Goal: Task Accomplishment & Management: Complete application form

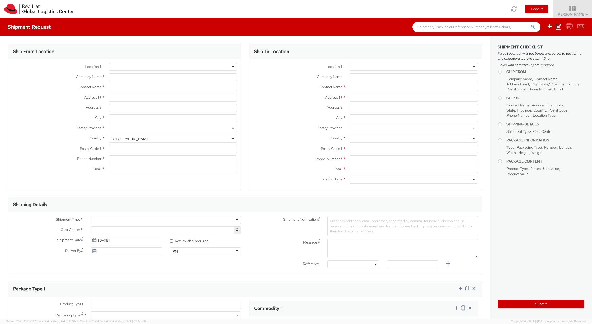
select select "137"
select select
type input "Red Hat"
type input "[PERSON_NAME]"
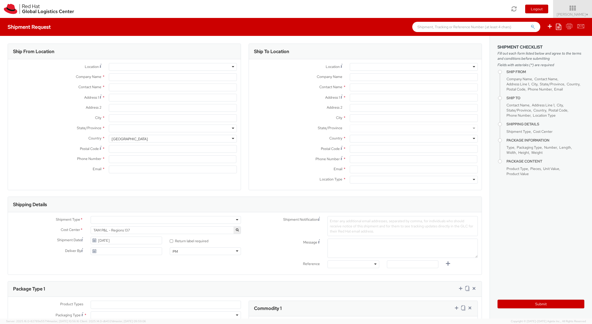
type input "[EMAIL_ADDRESS][DOMAIN_NAME]"
click at [133, 100] on input "Address 1 *" at bounding box center [173, 98] width 128 height 8
type input "[STREET_ADDRESS]"
type input "Kleinhadersdorf"
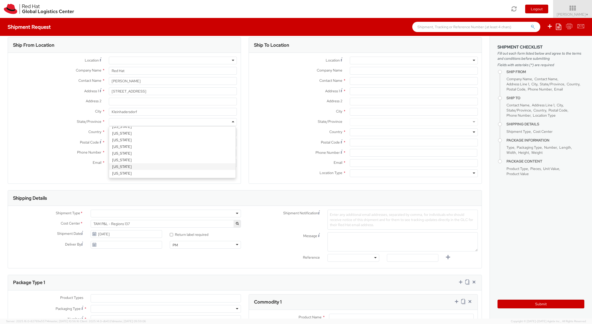
scroll to position [3, 0]
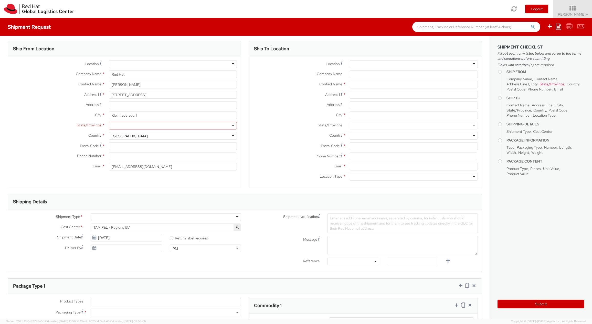
click at [249, 118] on div "City *" at bounding box center [365, 115] width 233 height 8
click at [145, 136] on div "[GEOGRAPHIC_DATA]" at bounding box center [173, 136] width 128 height 8
type input "aust"
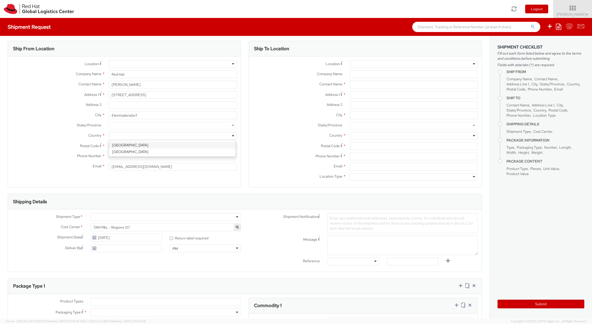
select select "CM"
select select "KGS"
click at [184, 126] on div at bounding box center [173, 126] width 128 height 8
click at [124, 148] on input "Postal Code *" at bounding box center [173, 146] width 128 height 8
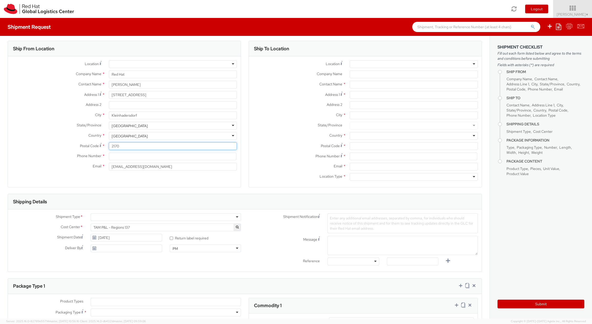
type input "2170"
type input "[PHONE_NUMBER]"
click at [386, 63] on div at bounding box center [414, 64] width 128 height 8
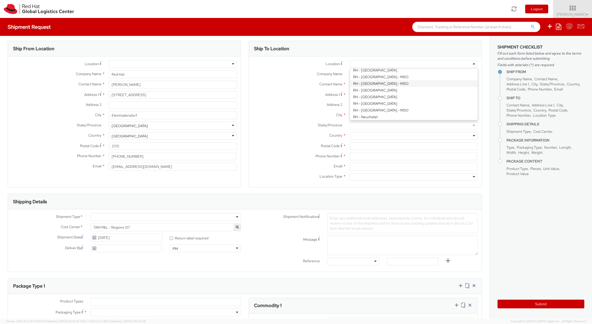
scroll to position [522, 0]
type input "Red Hat GmbH"
type input "[PERSON_NAME]-Ring 12"
type input "Technopark II"
type input "[GEOGRAPHIC_DATA]"
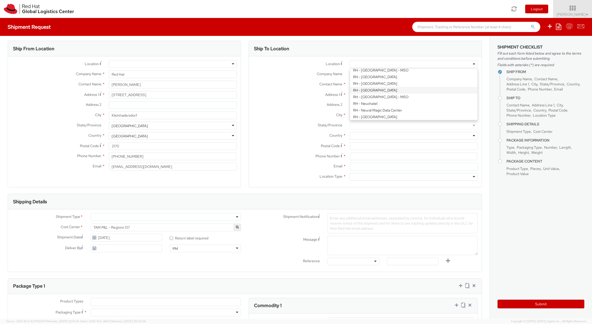
type input "85630"
type input "49 89 205071 0"
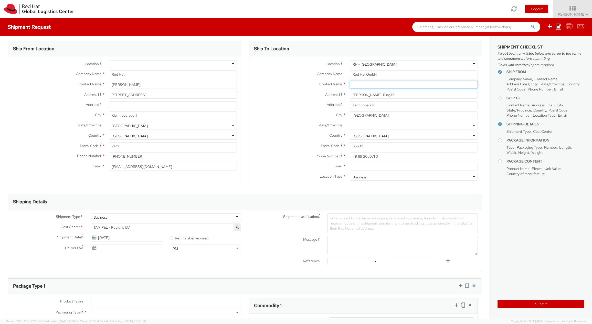
click at [360, 86] on input "text" at bounding box center [414, 85] width 128 height 8
click at [373, 166] on input "Email *" at bounding box center [414, 167] width 128 height 8
click at [239, 201] on div "Shipping Details" at bounding box center [245, 201] width 474 height 15
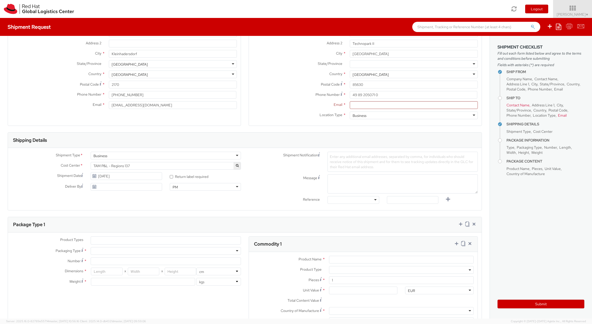
click at [137, 239] on ul at bounding box center [166, 240] width 150 height 8
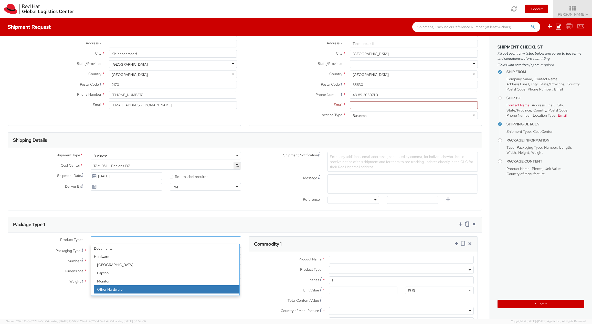
select select "HARD_OTHER"
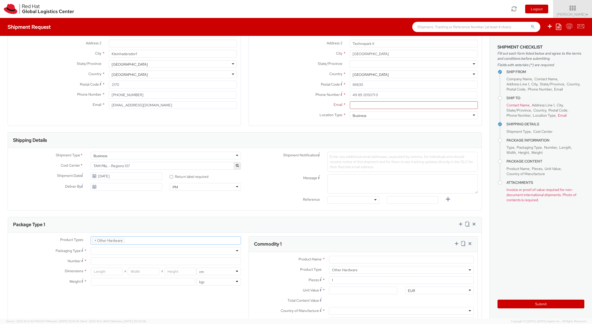
scroll to position [24, 0]
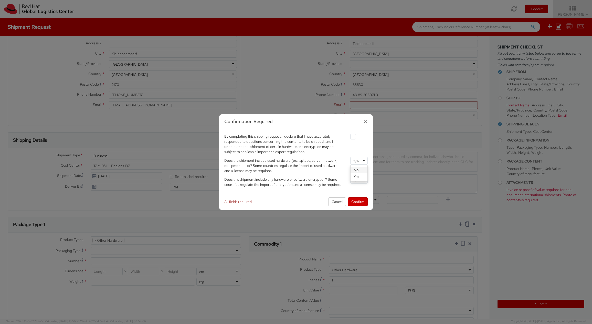
click at [364, 163] on div at bounding box center [358, 161] width 17 height 8
click at [359, 181] on input "select-one" at bounding box center [356, 179] width 7 height 5
click at [356, 202] on button "Confirm" at bounding box center [358, 201] width 20 height 9
click at [352, 136] on label at bounding box center [353, 137] width 6 height 6
click at [349, 136] on input "checkbox" at bounding box center [346, 136] width 3 height 3
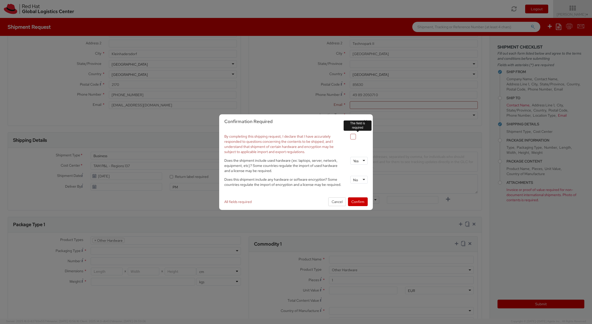
checkbox input "true"
click at [360, 201] on button "Confirm" at bounding box center [358, 201] width 20 height 9
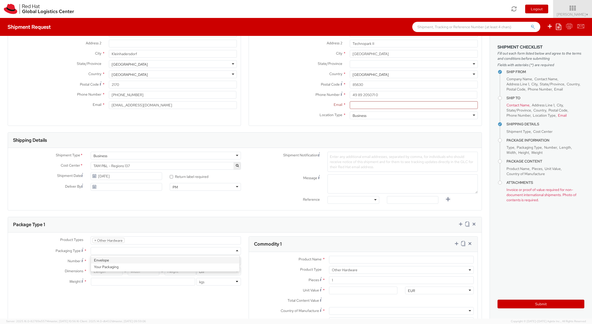
click at [102, 250] on div at bounding box center [166, 251] width 150 height 8
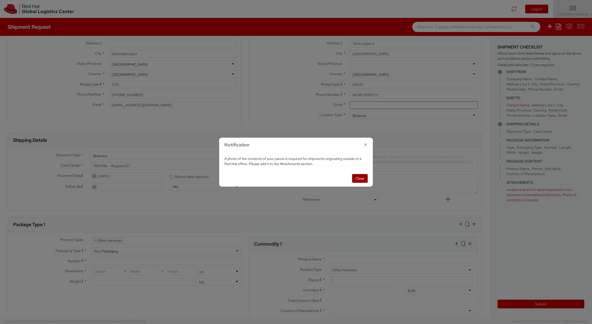
click at [355, 174] on button "Close" at bounding box center [360, 178] width 16 height 9
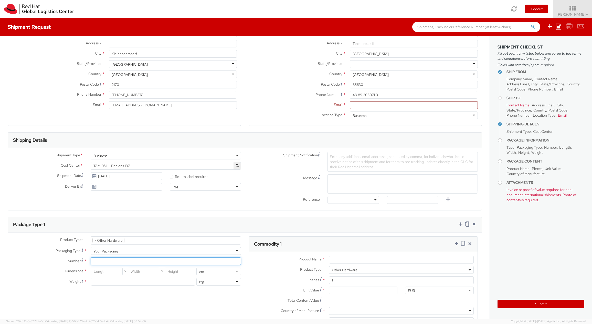
click at [104, 261] on input "Number *" at bounding box center [166, 261] width 150 height 8
click at [130, 250] on div "Your Packaging" at bounding box center [166, 251] width 150 height 8
type input "1"
type input "24.13"
type input "31.75"
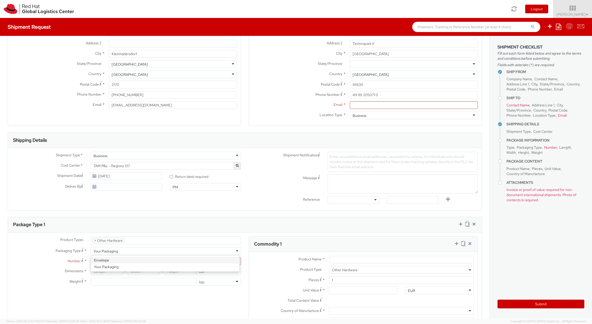
type input "0.64"
type input "0.5"
click at [116, 251] on div "Envelope" at bounding box center [166, 251] width 150 height 8
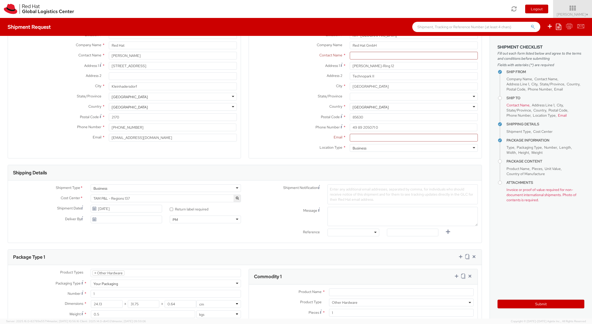
scroll to position [0, 0]
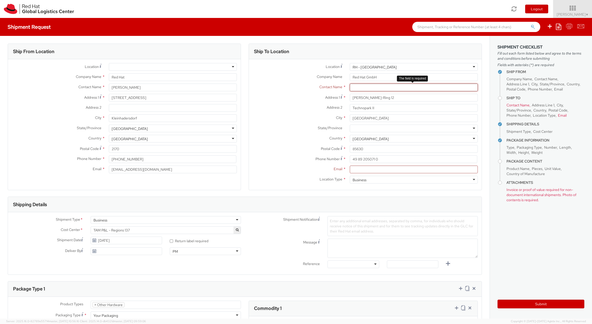
click at [362, 87] on input "text" at bounding box center [414, 87] width 128 height 8
type input "GWS [GEOGRAPHIC_DATA]"
click at [370, 167] on input "Email *" at bounding box center [414, 169] width 128 height 8
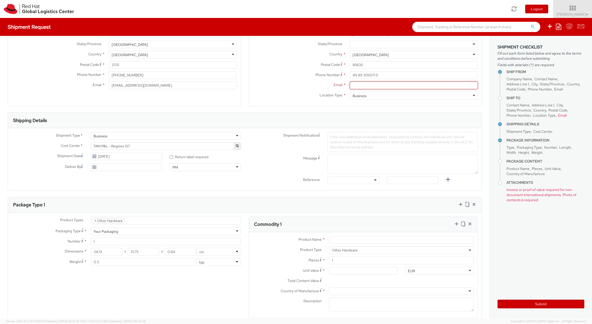
scroll to position [123, 0]
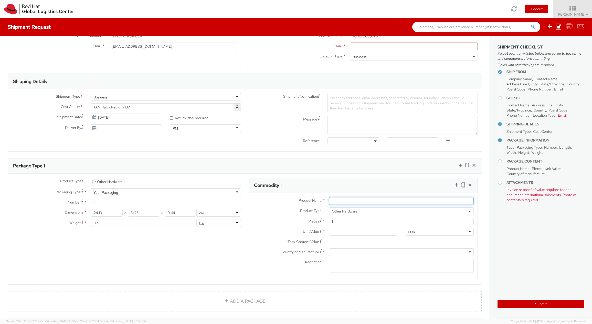
click at [346, 200] on input "Product Name *" at bounding box center [401, 201] width 145 height 8
type input "Iphone"
click at [354, 246] on div "Total Content Value *" at bounding box center [325, 243] width 152 height 10
click at [340, 232] on input "Unit Value *" at bounding box center [363, 232] width 69 height 8
click at [347, 246] on div "Total Content Value *" at bounding box center [325, 243] width 152 height 10
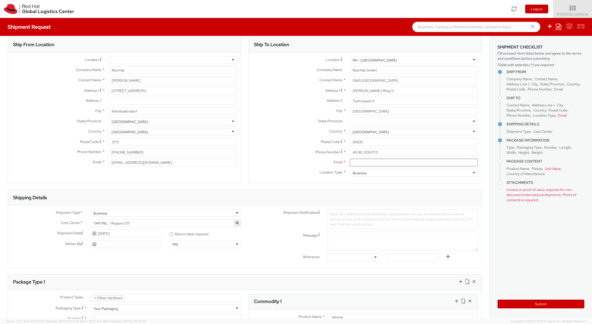
scroll to position [0, 0]
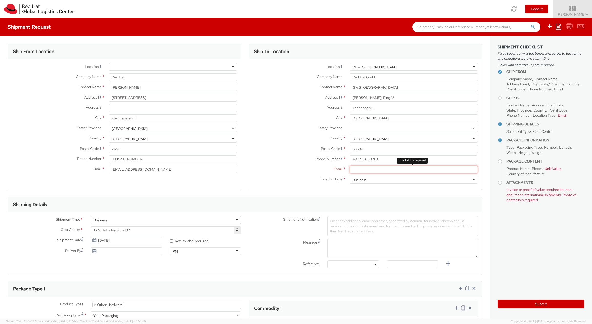
click at [368, 168] on input "Email *" at bounding box center [414, 169] width 128 height 8
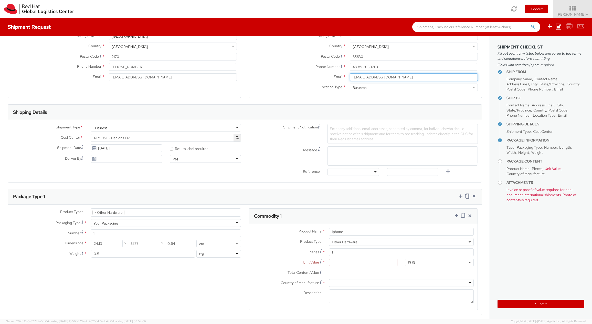
scroll to position [214, 0]
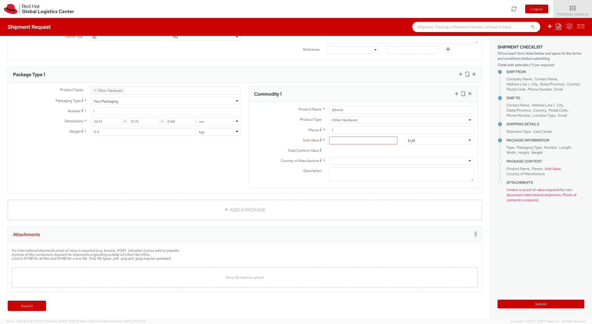
type input "[EMAIL_ADDRESS][DOMAIN_NAME]"
click at [343, 163] on div at bounding box center [401, 161] width 145 height 8
type input "A"
type input "G"
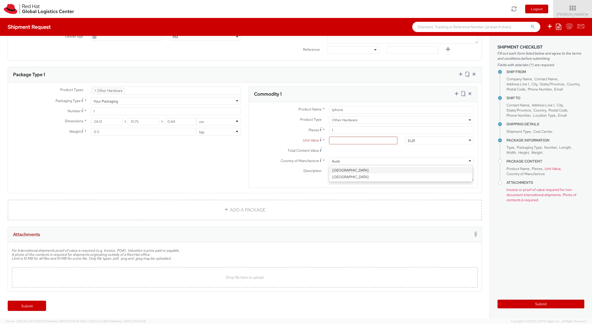
type input "Austri"
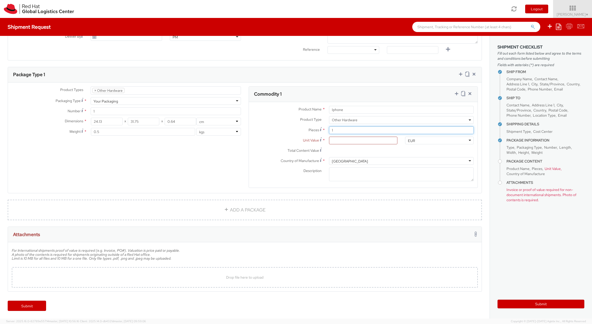
click at [337, 130] on input "1" at bounding box center [401, 130] width 145 height 8
click at [341, 139] on input "Unit Value *" at bounding box center [363, 140] width 69 height 8
type input "5.00"
type input "50.00"
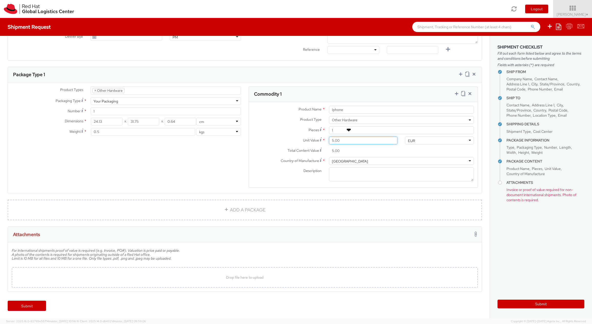
type input "50.00"
type input "500.00"
click at [358, 154] on input "500.00" at bounding box center [363, 151] width 69 height 8
click at [251, 276] on span "Drop file here to upload" at bounding box center [244, 277] width 37 height 5
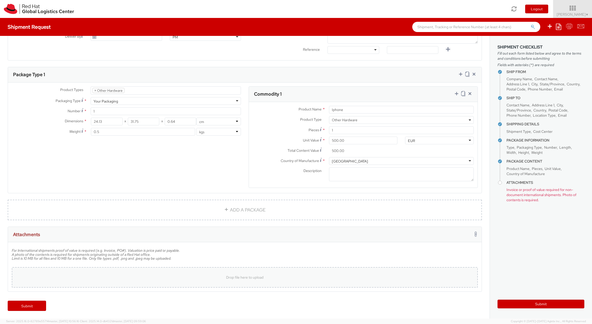
type input "C:\fakepath\20250811_155724.jpg"
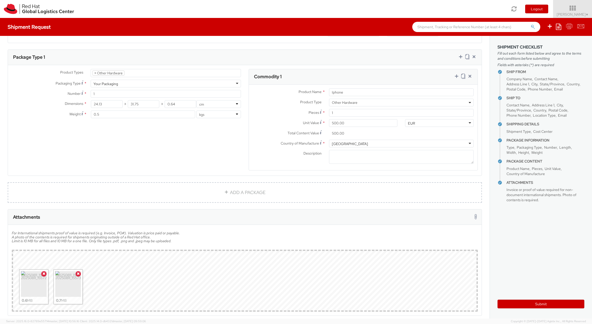
scroll to position [255, 0]
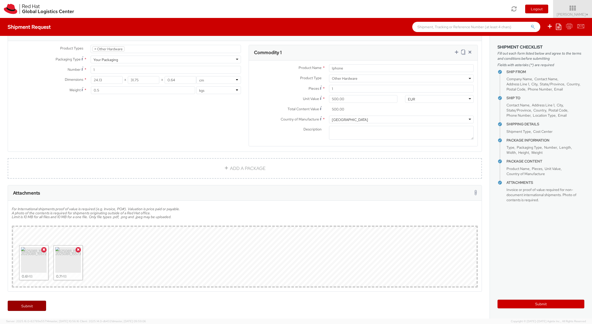
click at [30, 304] on link "Submit" at bounding box center [27, 305] width 38 height 10
